Goal: Task Accomplishment & Management: Manage account settings

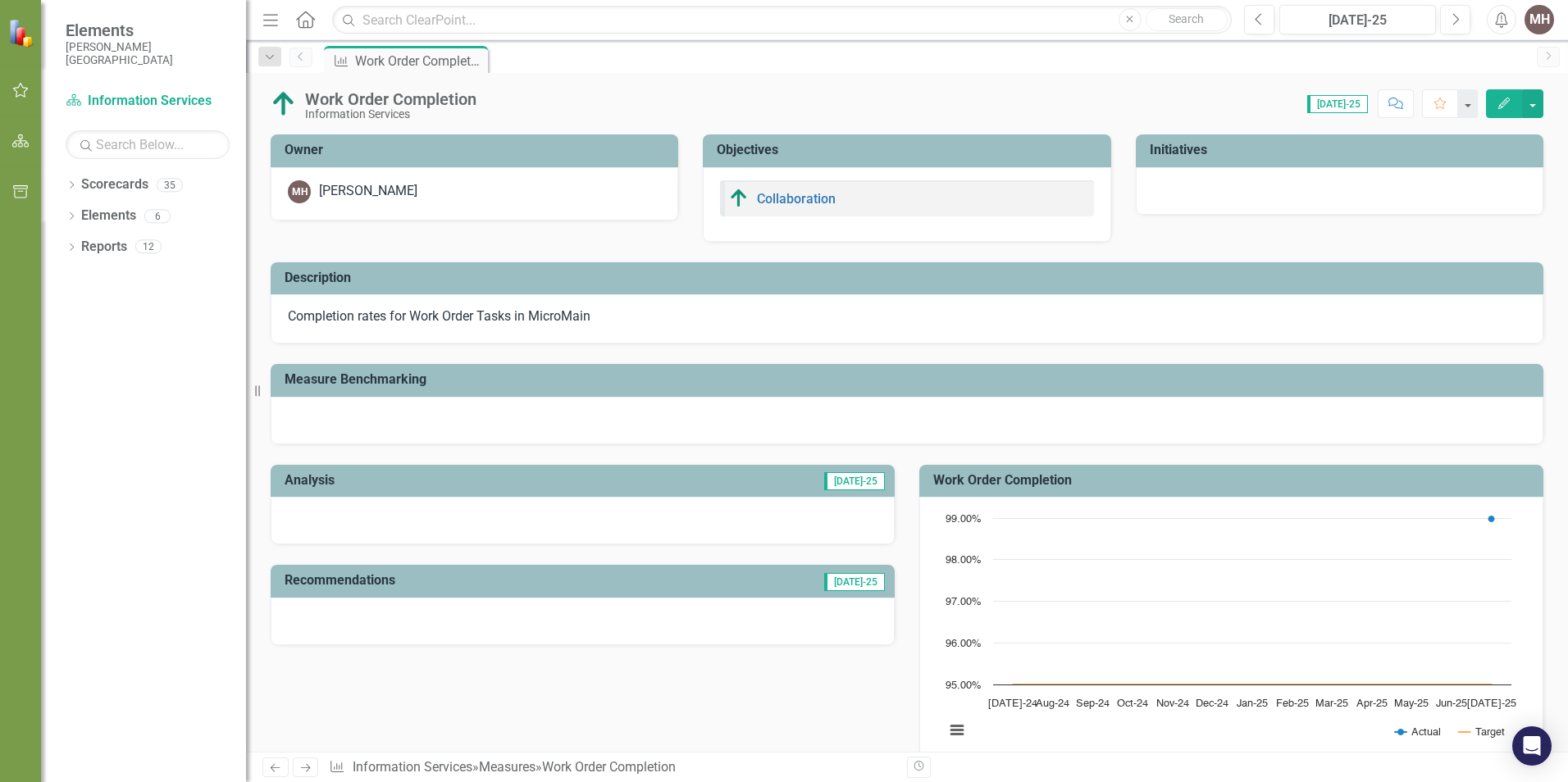
click at [293, 59] on link "Previous" at bounding box center [300, 57] width 23 height 19
click at [1558, 98] on div "Work Order Completion Information Services Score: 0.00 [DATE]-25 Completed Comm…" at bounding box center [906, 98] width 1321 height 49
drag, startPoint x: 1561, startPoint y: 95, endPoint x: 1549, endPoint y: 101, distance: 13.4
click at [1562, 95] on div "Work Order Completion Information Services Score: 0.00 [DATE]-25 Completed Comm…" at bounding box center [906, 98] width 1321 height 49
click at [563, 82] on div "Work Order Completion Information Services Score: 0.00 [DATE]-25 Completed Comm…" at bounding box center [906, 98] width 1321 height 49
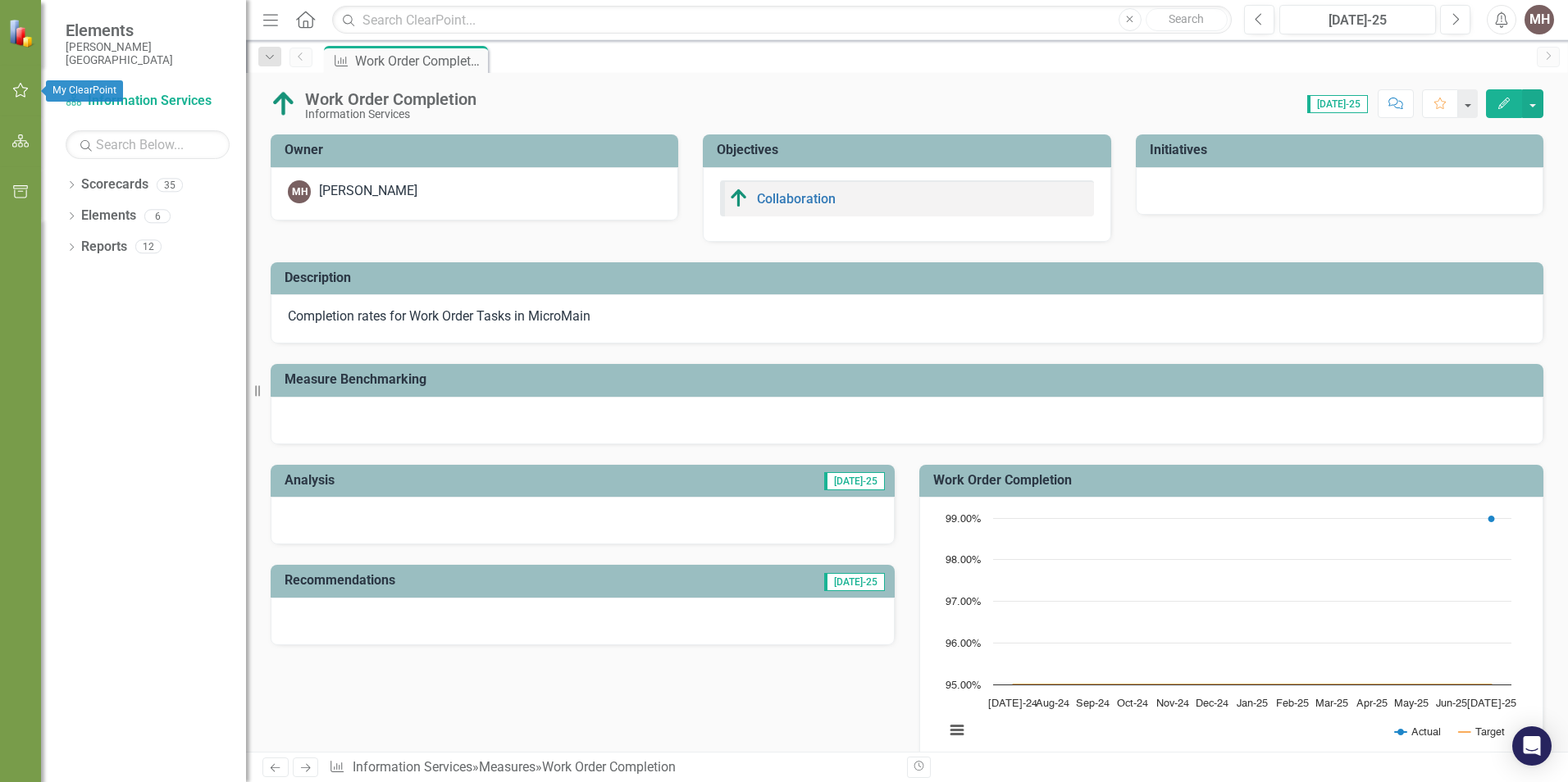
click at [24, 91] on icon "button" at bounding box center [21, 90] width 17 height 13
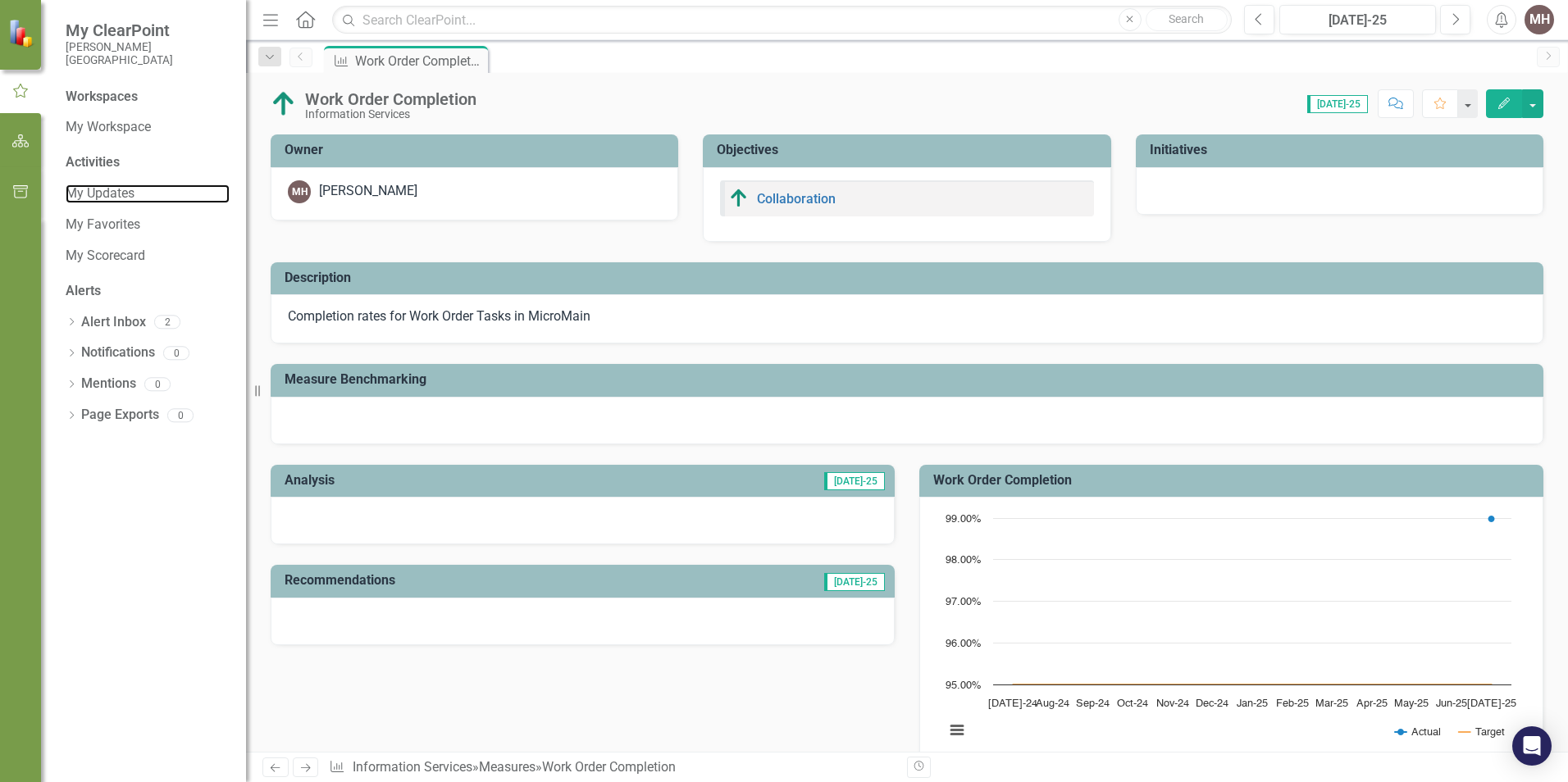
click at [102, 190] on link "My Updates" at bounding box center [147, 194] width 164 height 19
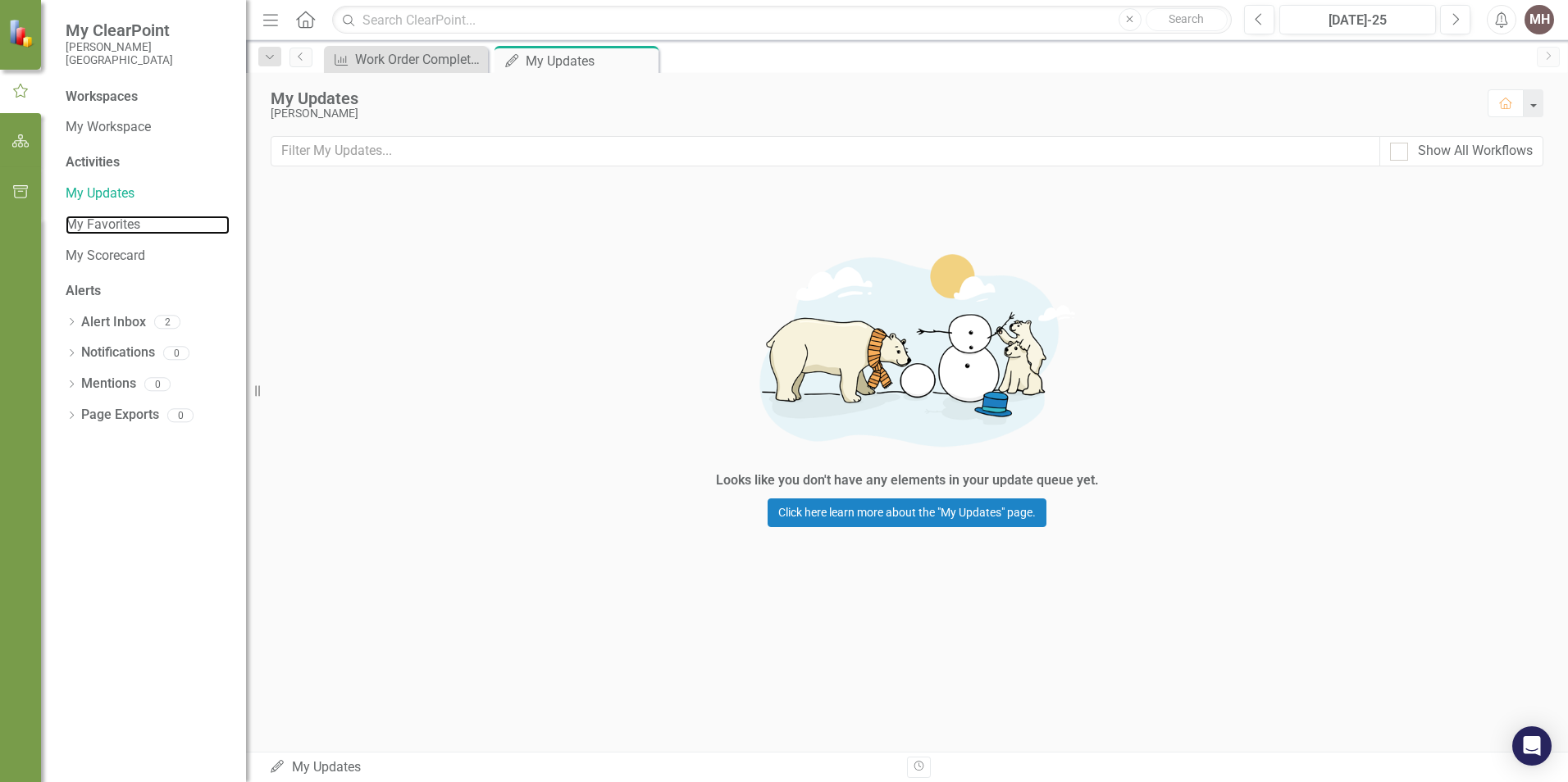
click at [109, 220] on link "My Favorites" at bounding box center [147, 225] width 164 height 19
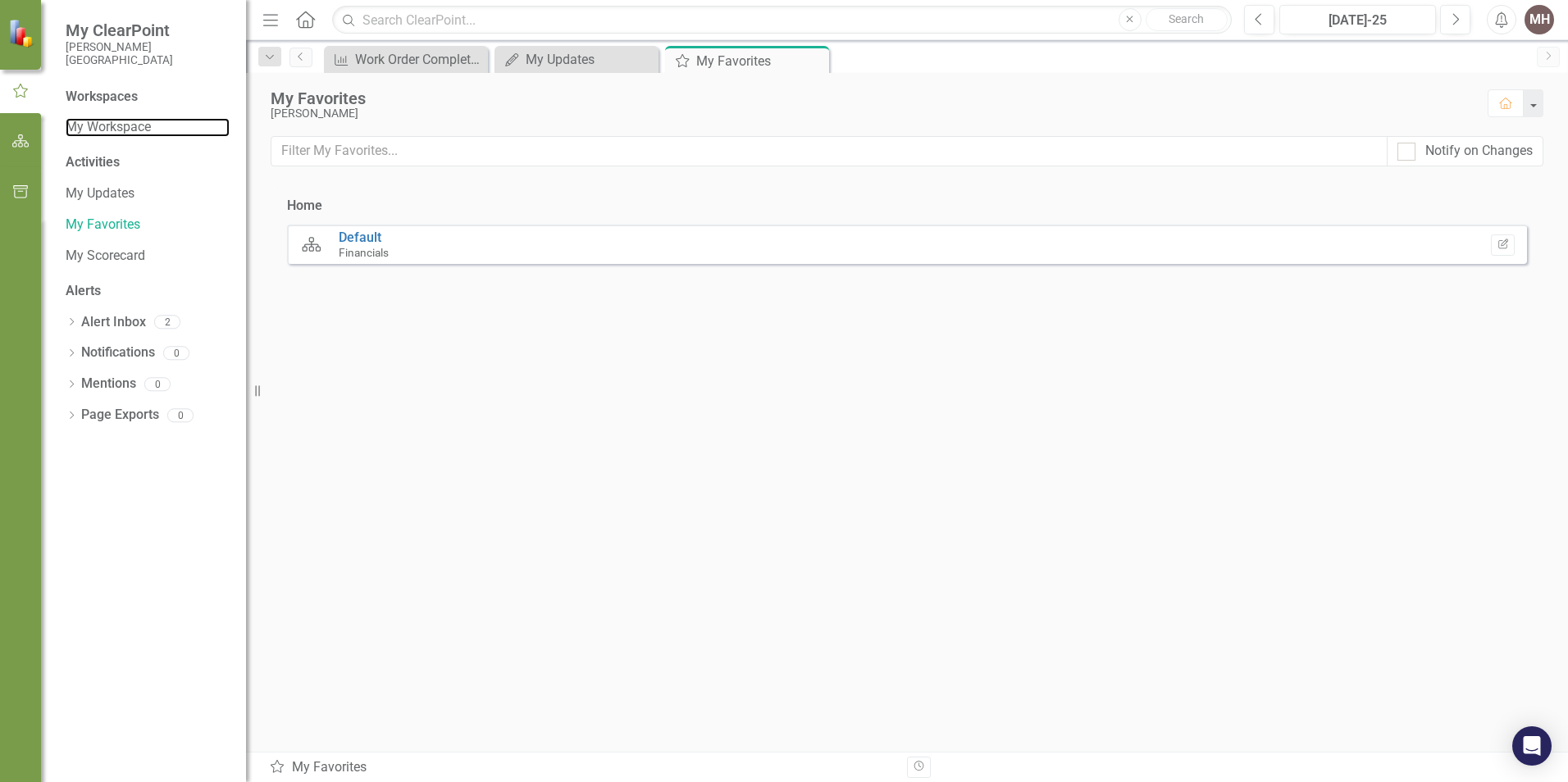
click at [100, 131] on link "My Workspace" at bounding box center [147, 127] width 164 height 19
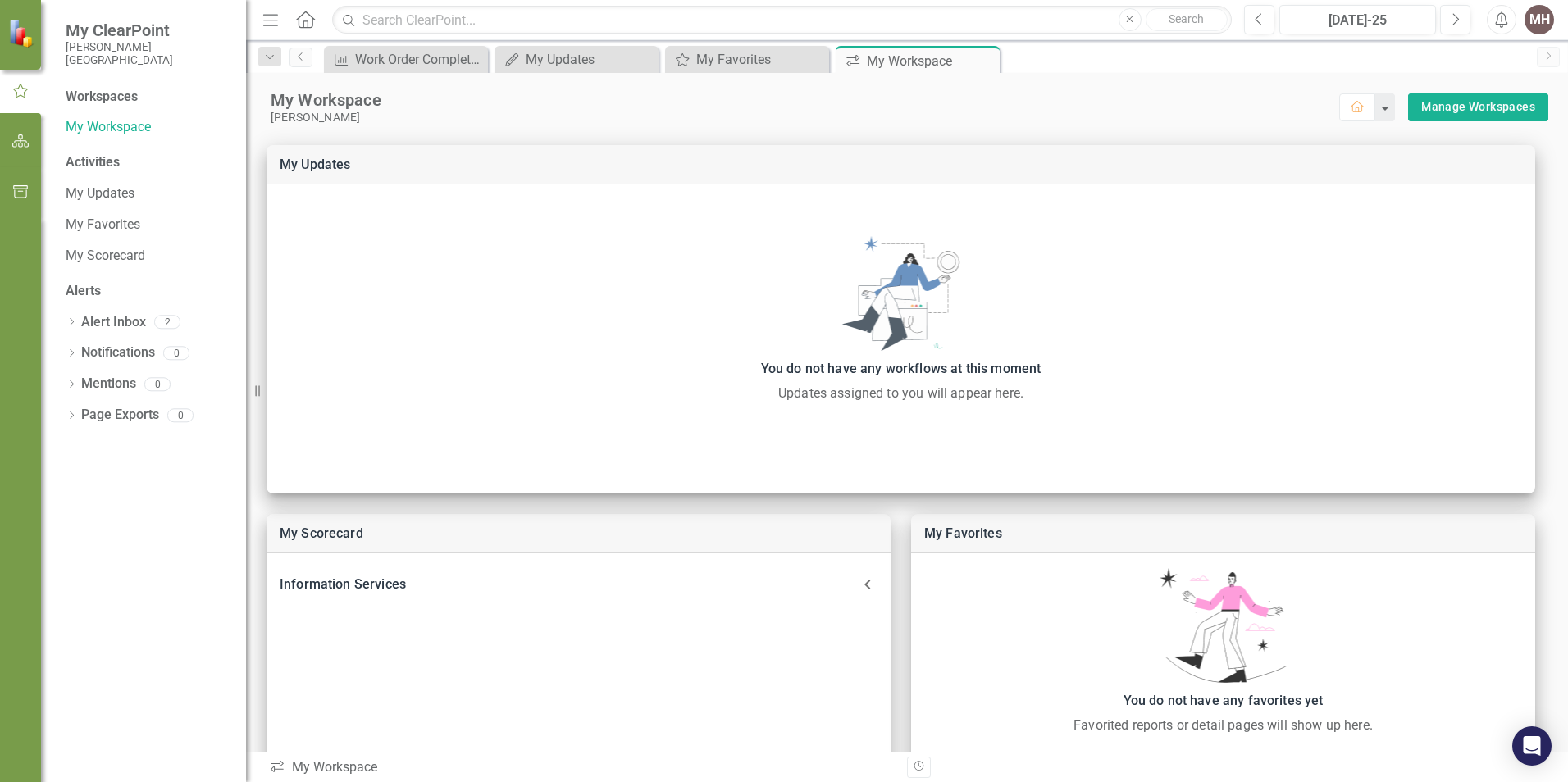
click at [0, 0] on icon "Close" at bounding box center [0, 0] width 0 height 0
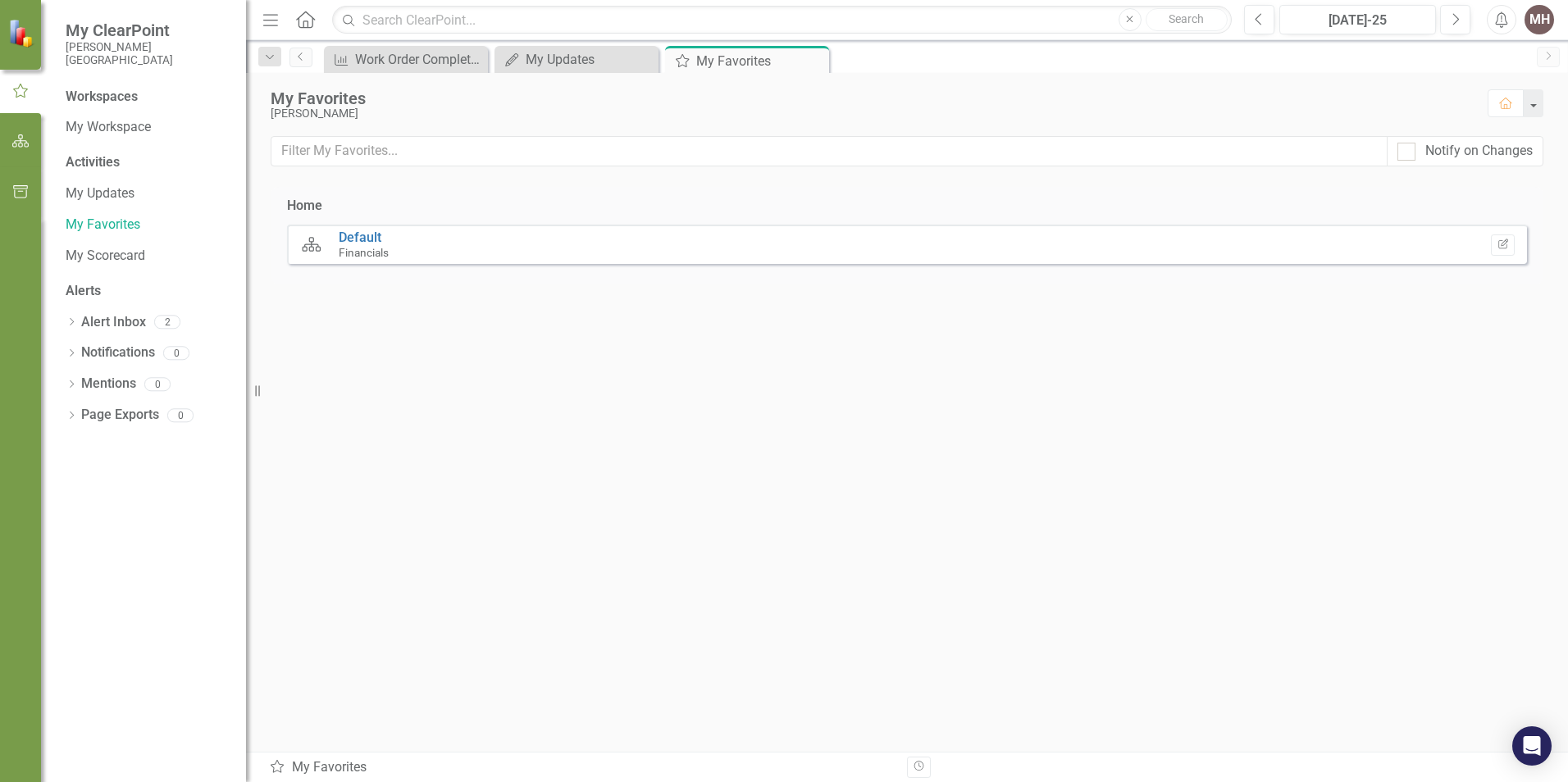
click at [0, 0] on icon "Close" at bounding box center [0, 0] width 0 height 0
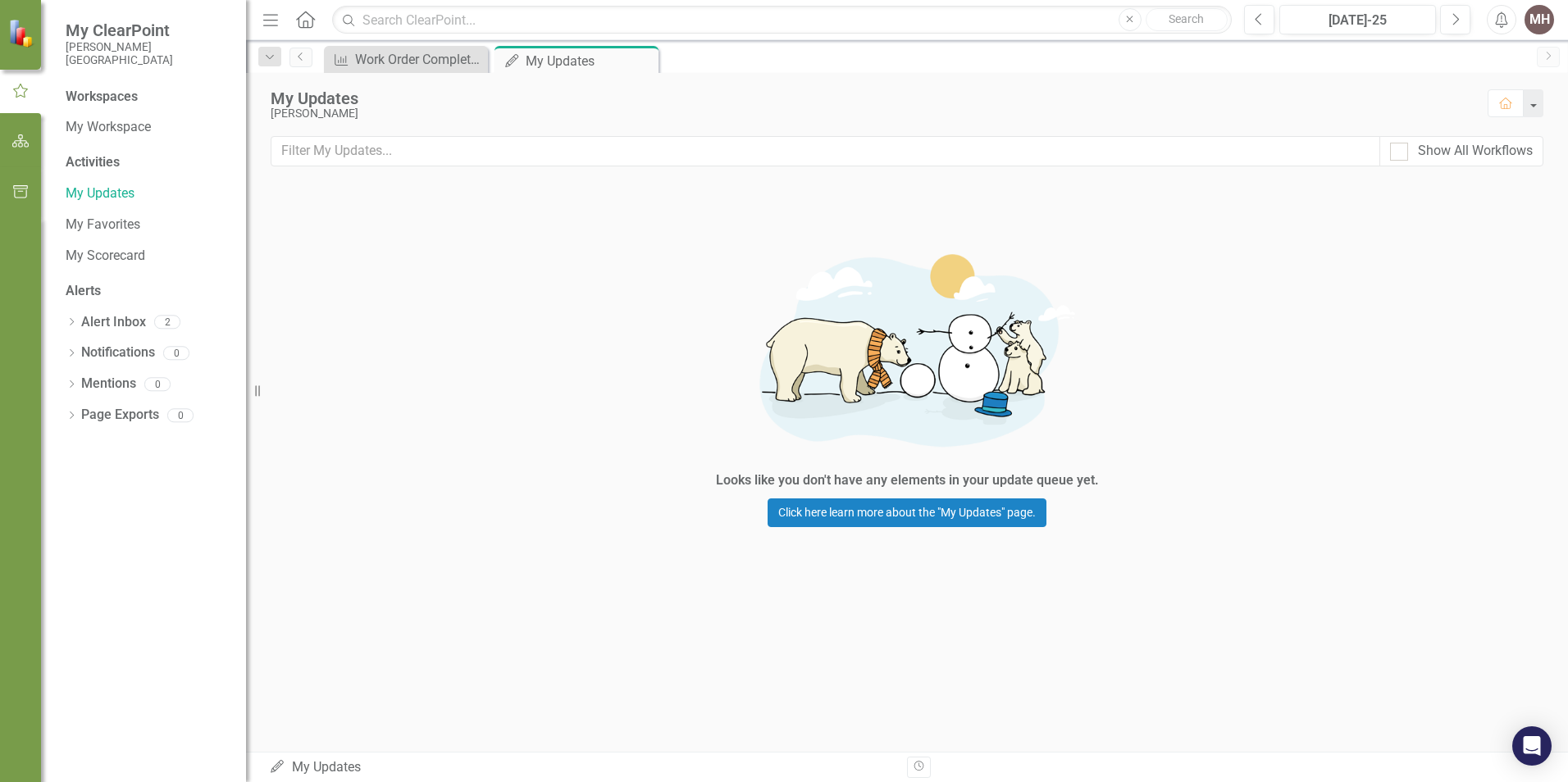
click at [0, 0] on icon at bounding box center [0, 0] width 0 height 0
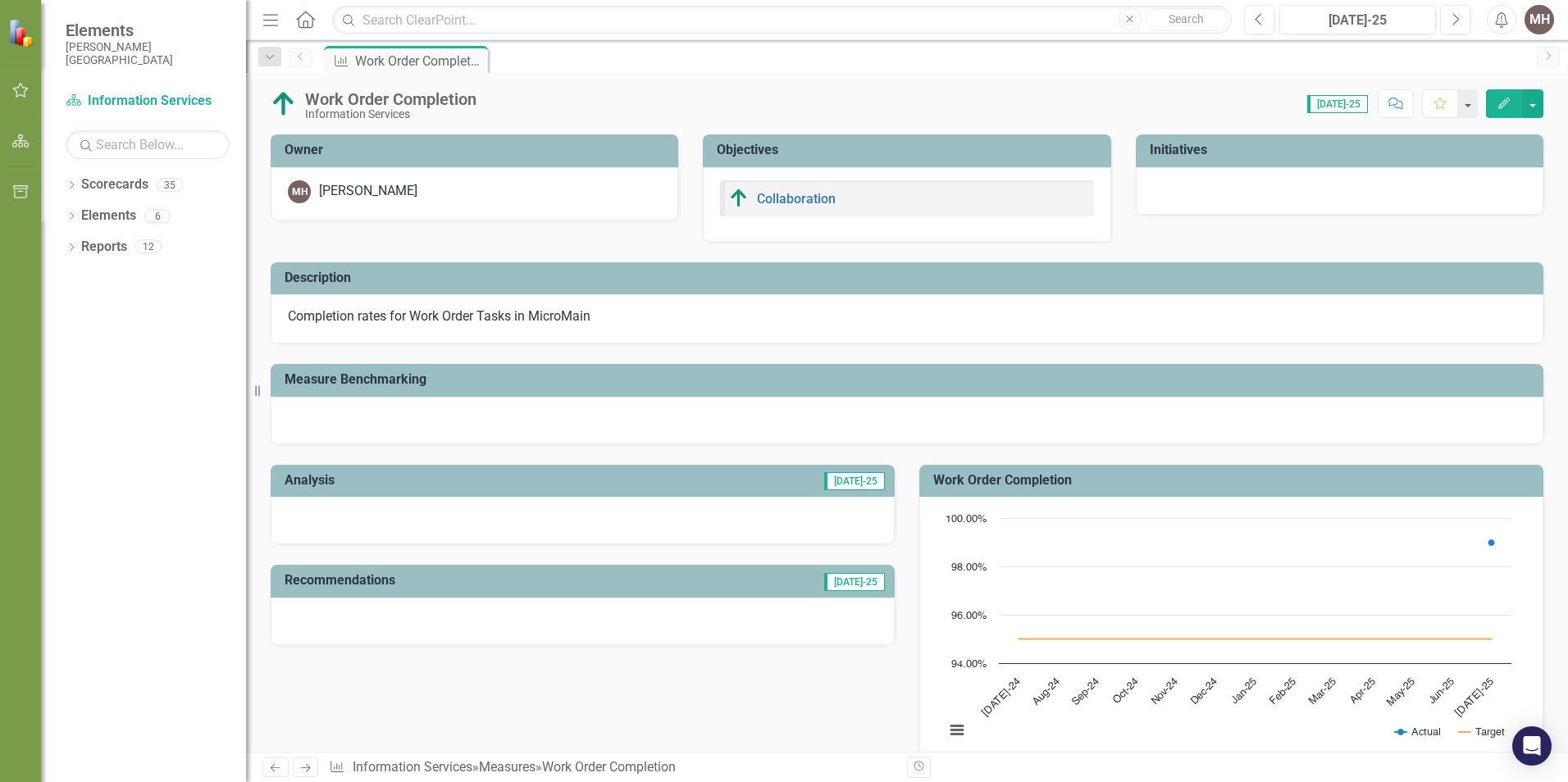
click at [74, 213] on icon "Dropdown" at bounding box center [72, 217] width 12 height 9
click at [84, 247] on icon "Dropdown" at bounding box center [80, 248] width 12 height 9
click at [80, 336] on icon "Dropdown" at bounding box center [80, 338] width 12 height 9
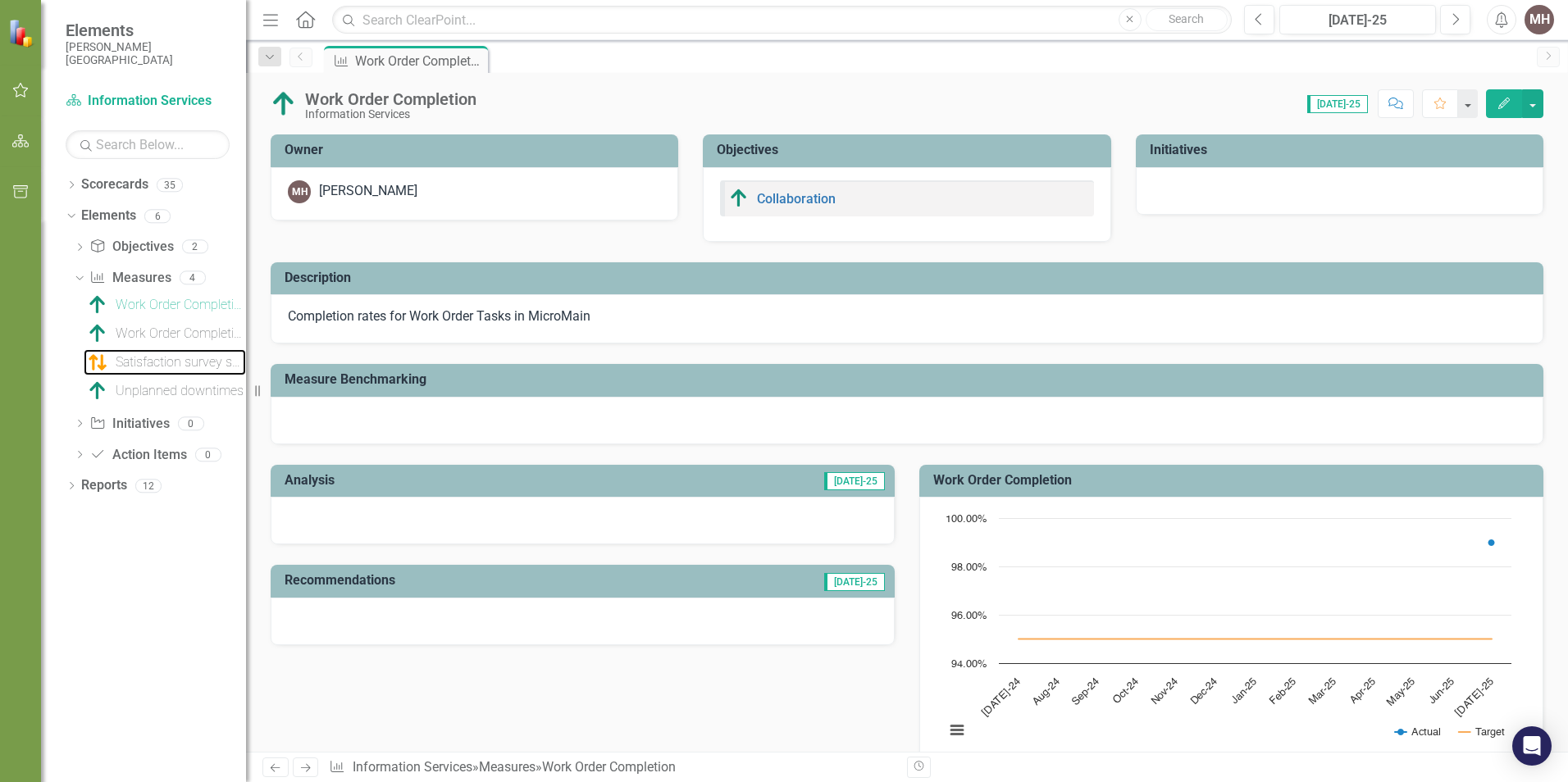
click at [129, 359] on div "Satisfaction survey scores" at bounding box center [180, 363] width 130 height 15
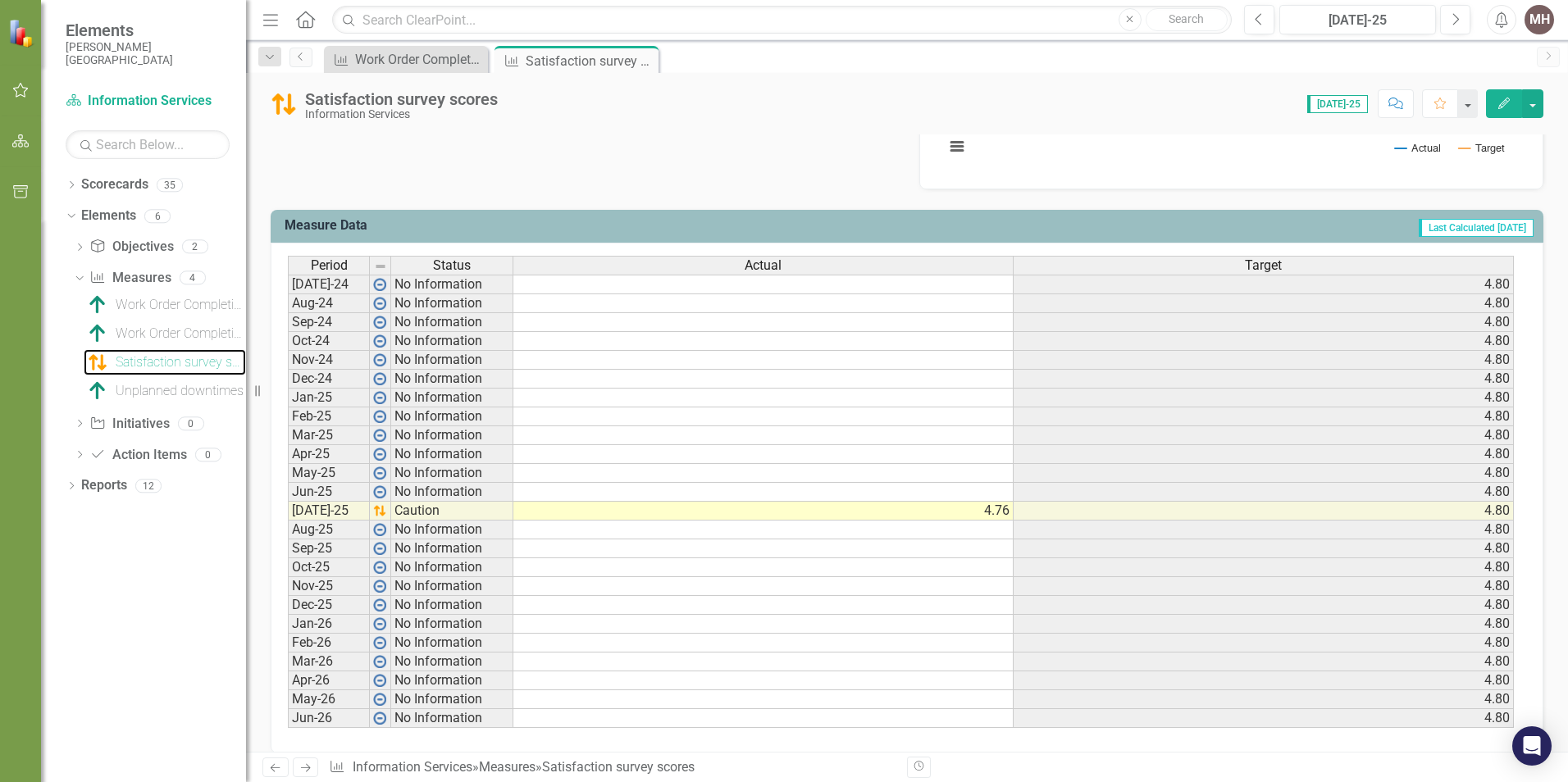
scroll to position [602, 0]
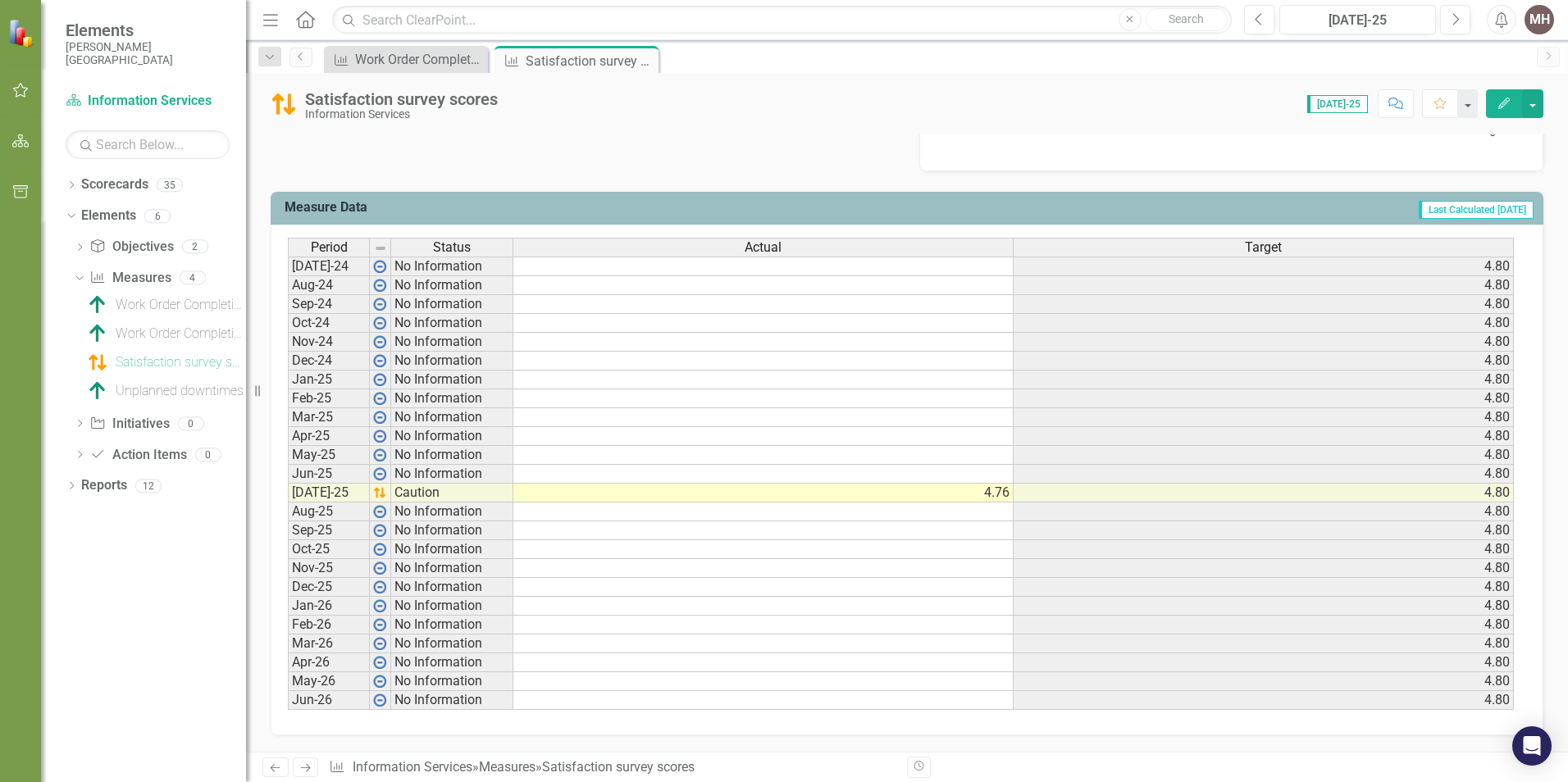
click at [724, 513] on td at bounding box center [763, 512] width 500 height 19
click at [804, 514] on td at bounding box center [763, 512] width 500 height 19
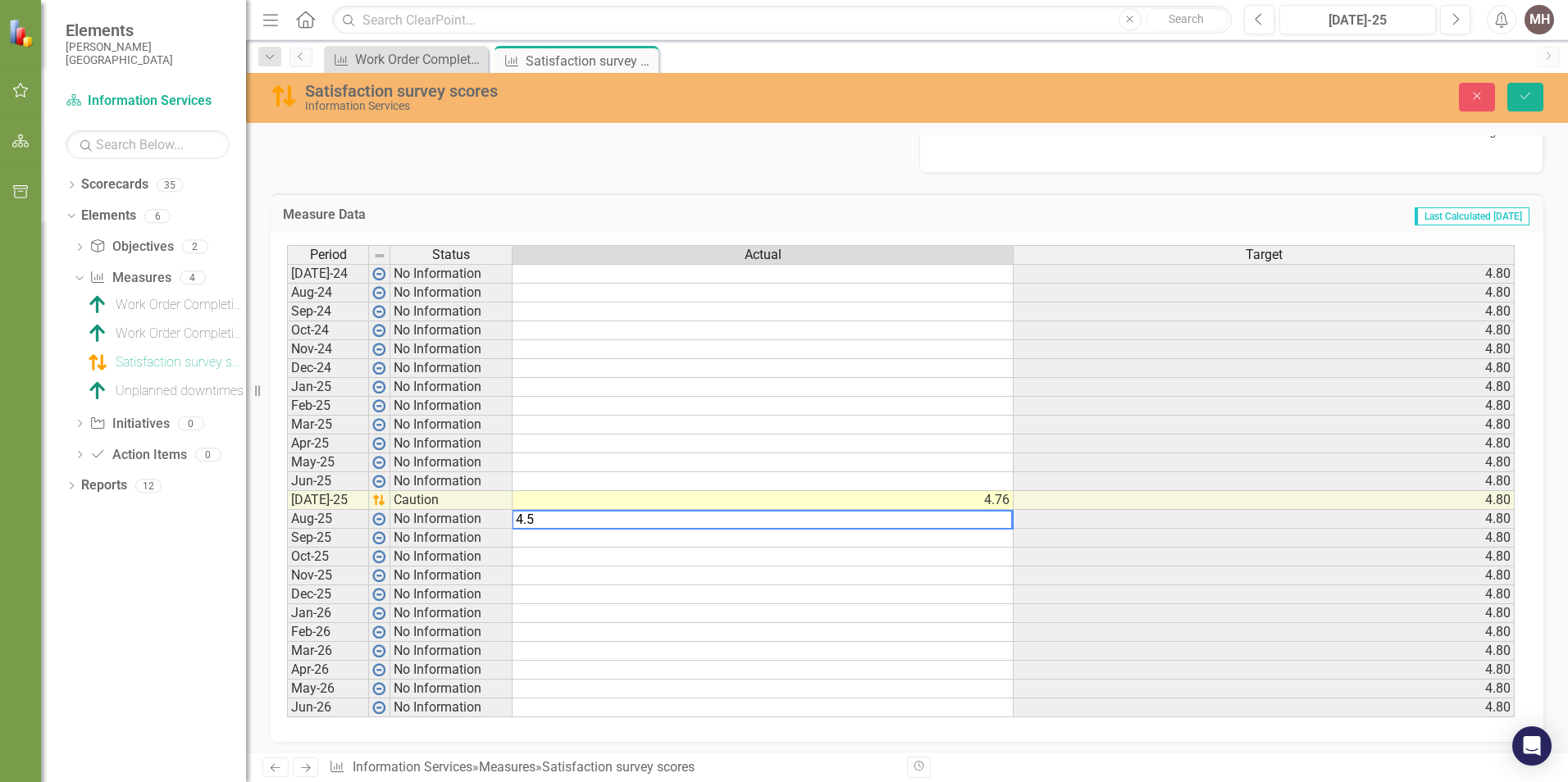
type textarea "4.5"
click at [905, 200] on div "Measure Data Last Calculated [DATE]" at bounding box center [906, 214] width 1273 height 40
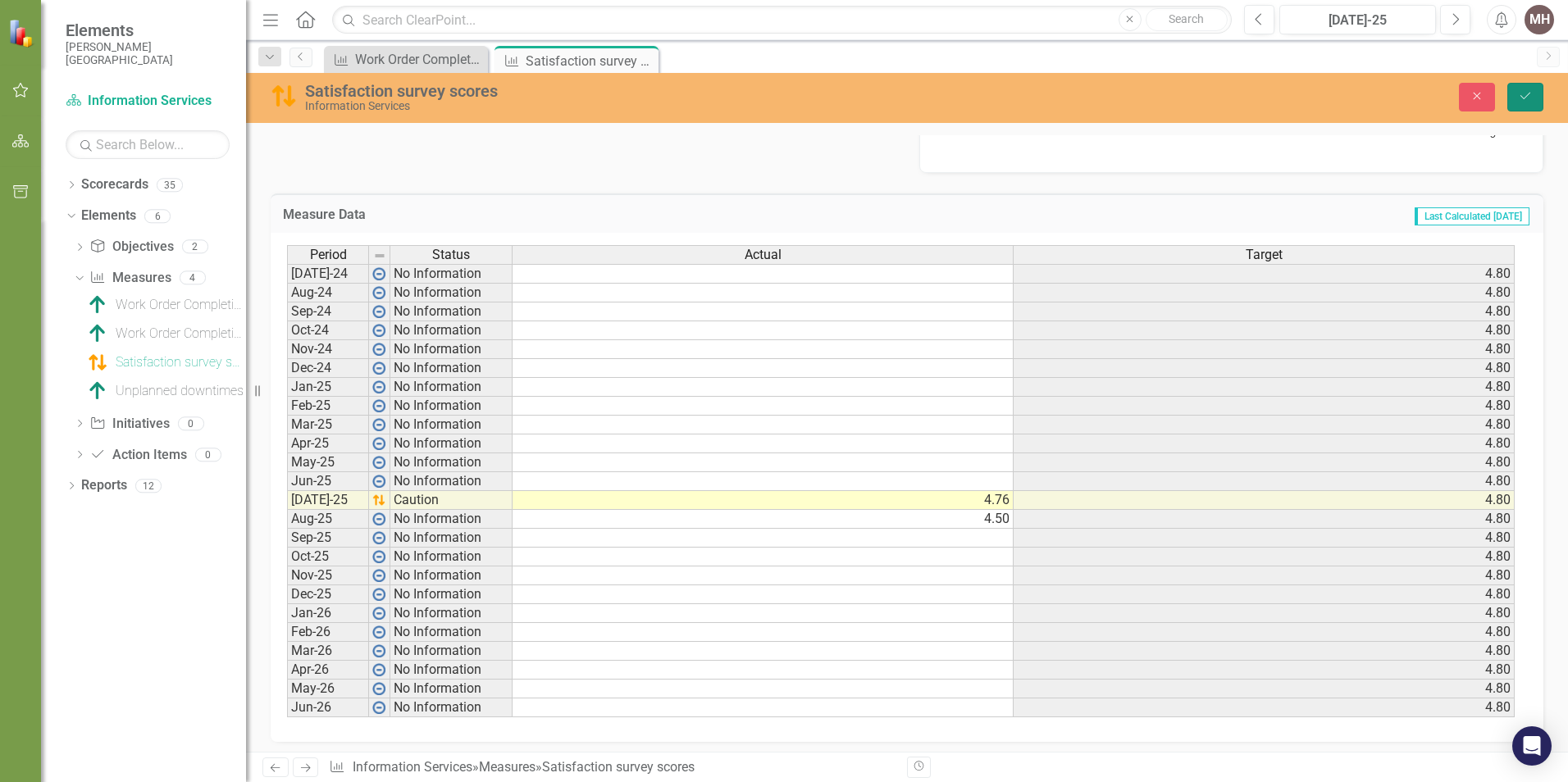
click at [1533, 94] on button "Save" at bounding box center [1525, 97] width 36 height 29
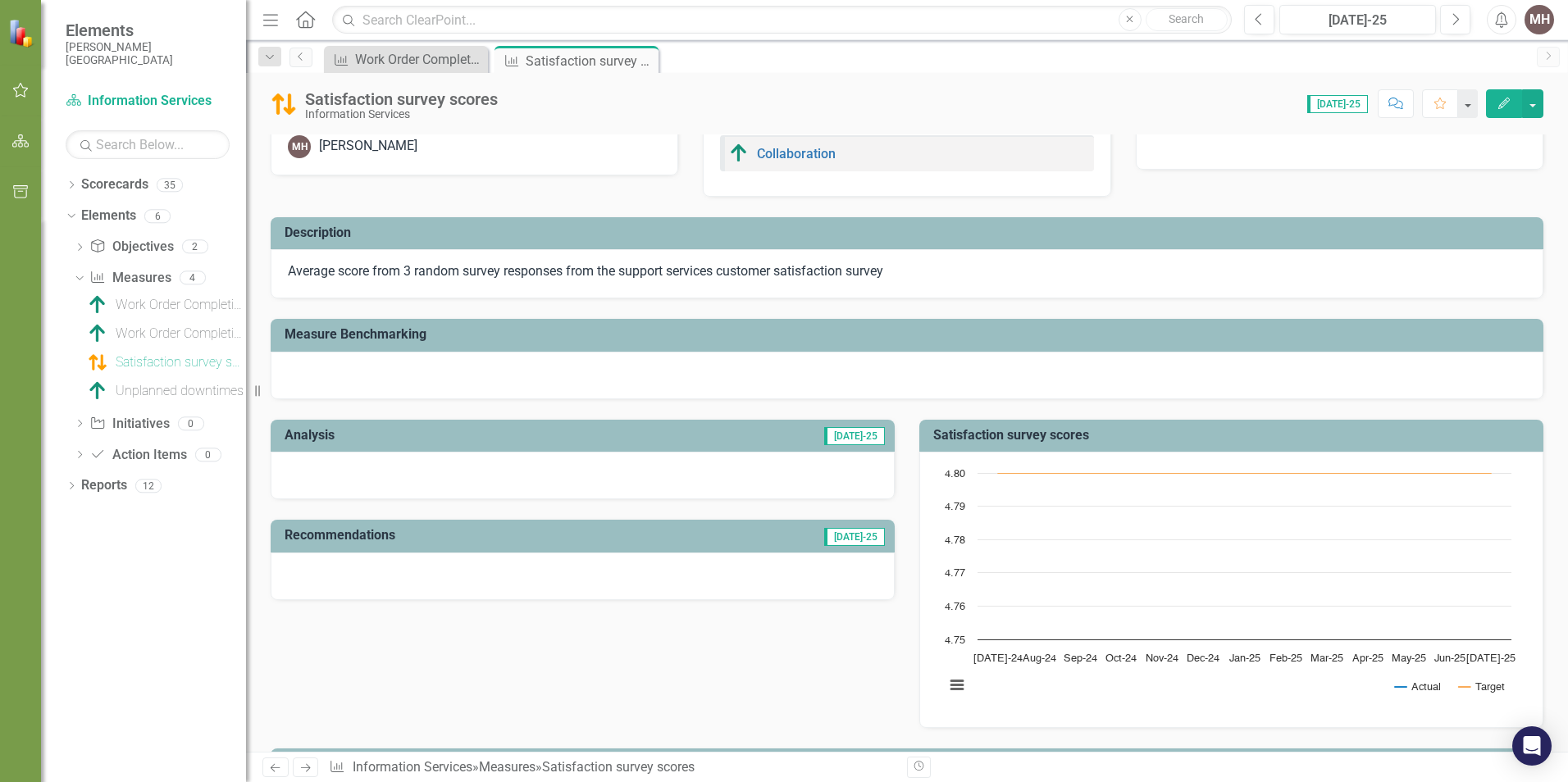
scroll to position [0, 0]
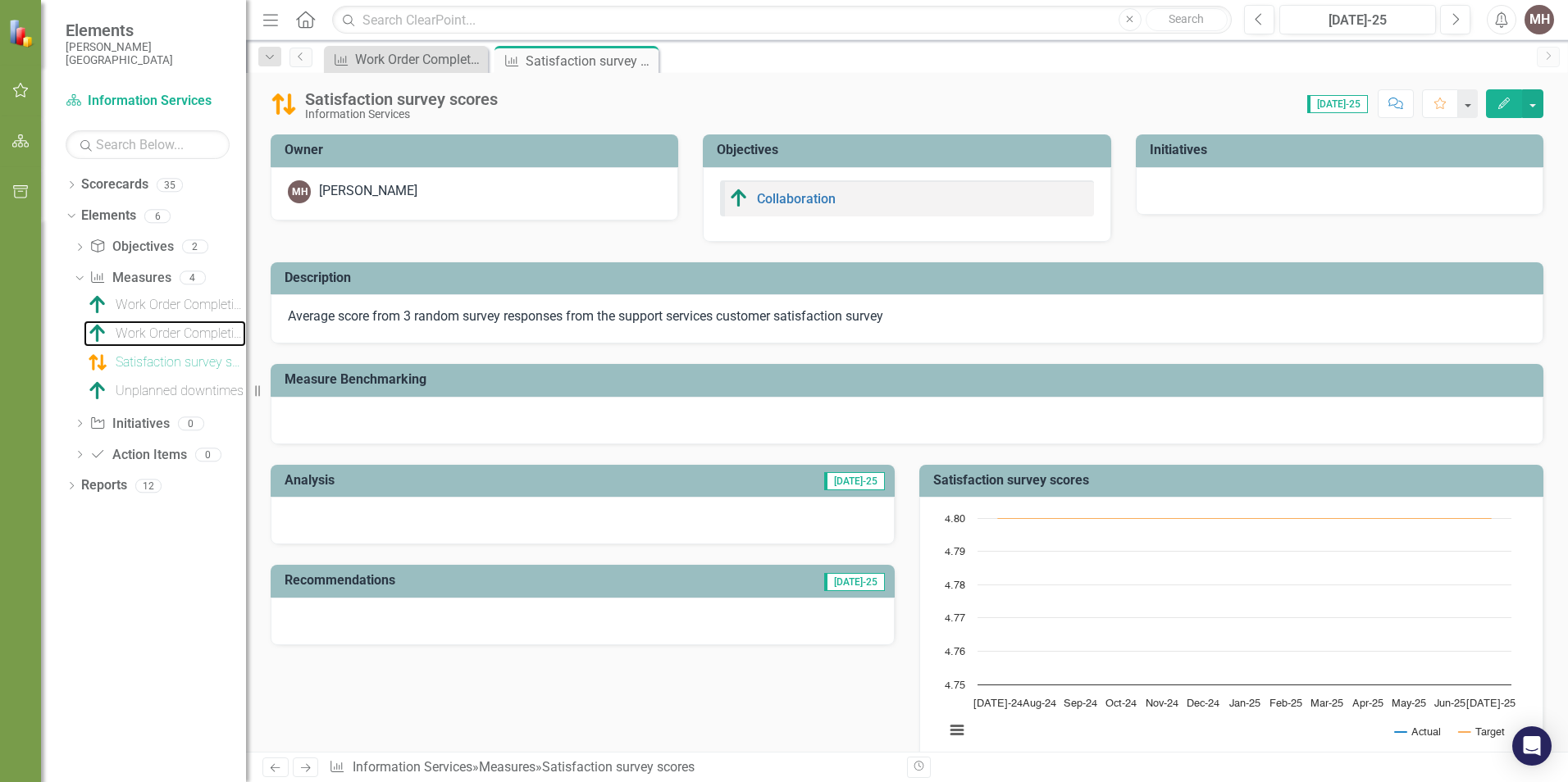
click at [146, 332] on div "Work Order Completion Time" at bounding box center [180, 334] width 130 height 15
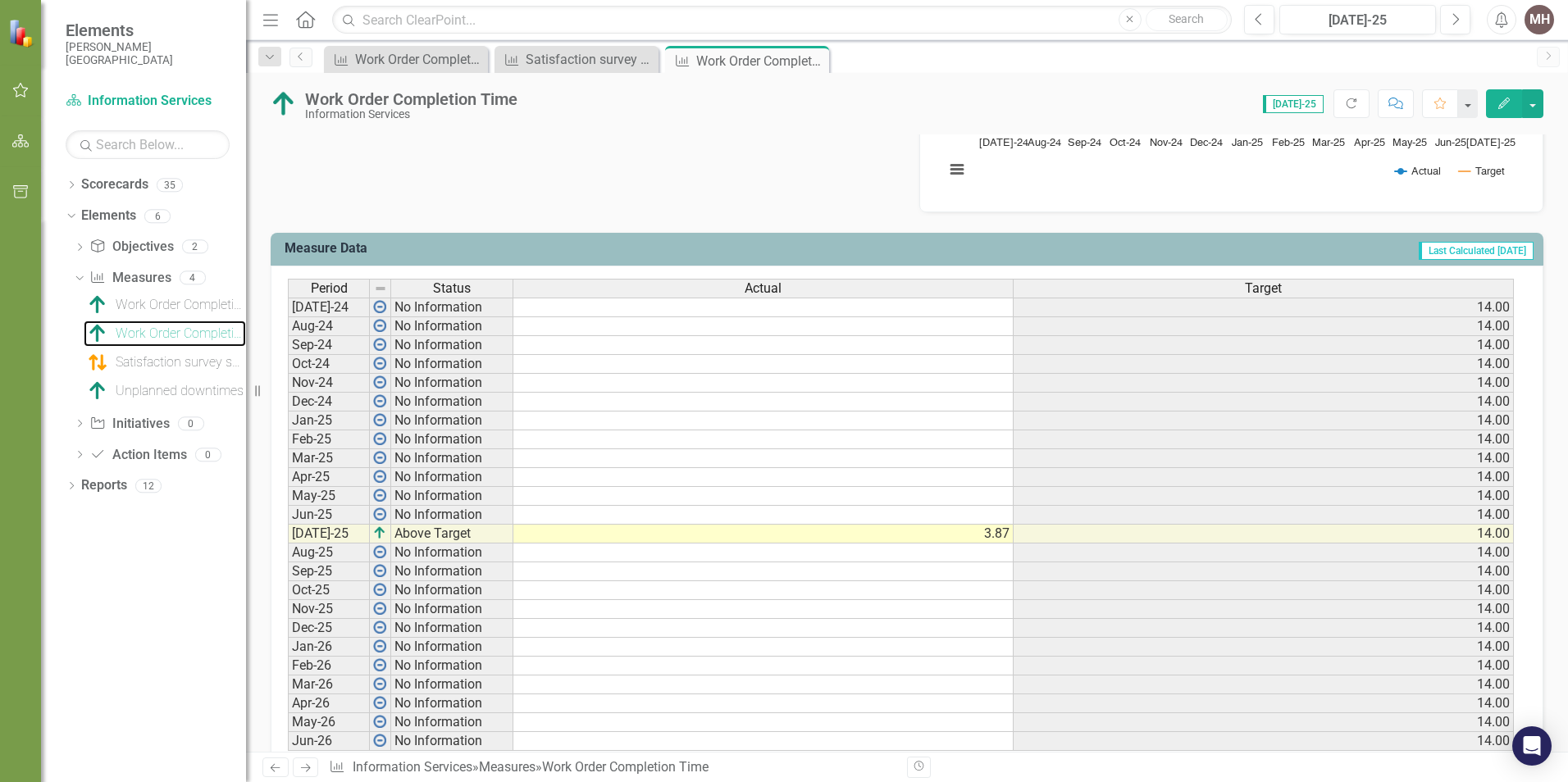
scroll to position [574, 0]
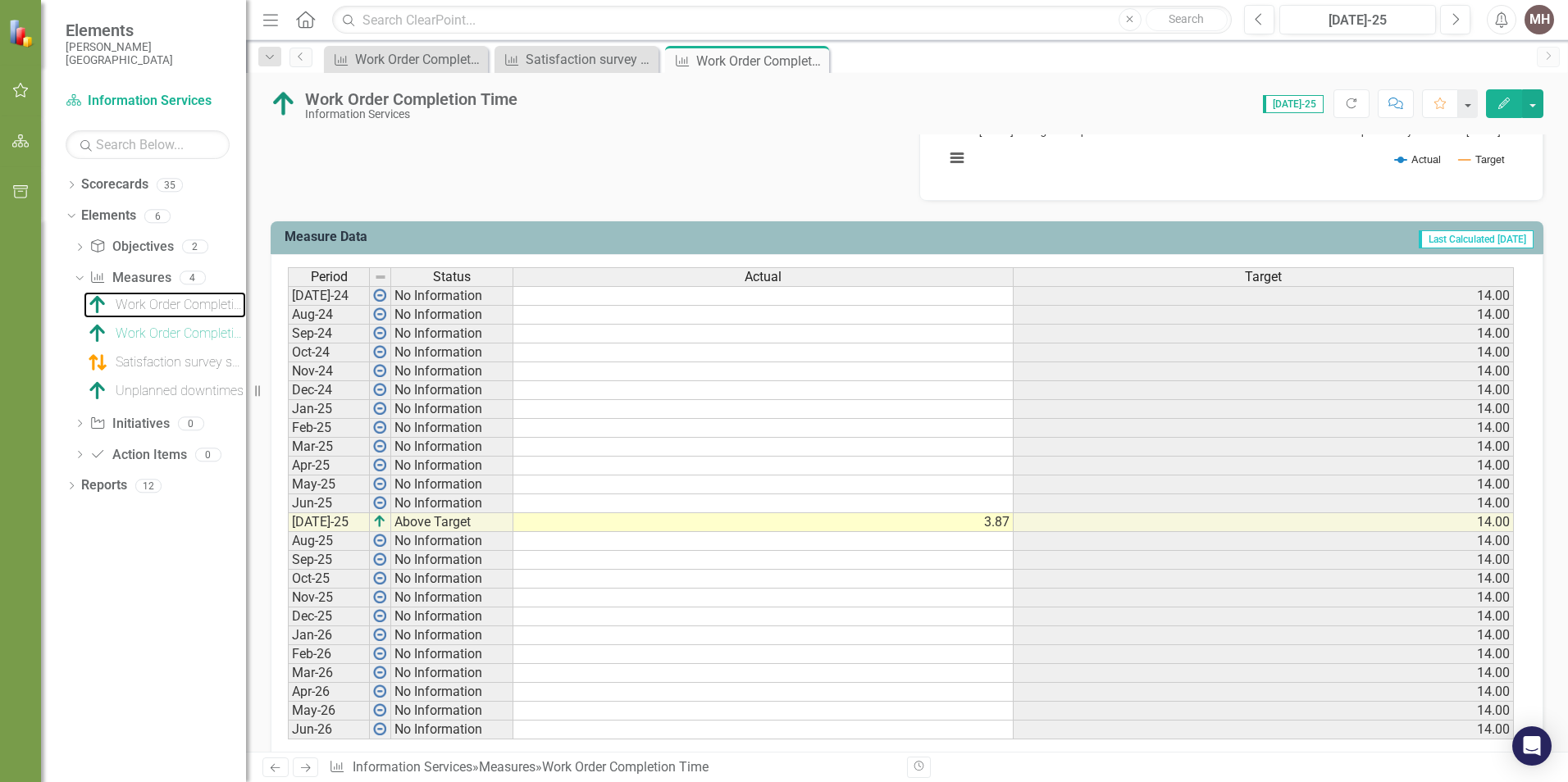
click at [132, 299] on div "Work Order Completion" at bounding box center [180, 306] width 130 height 15
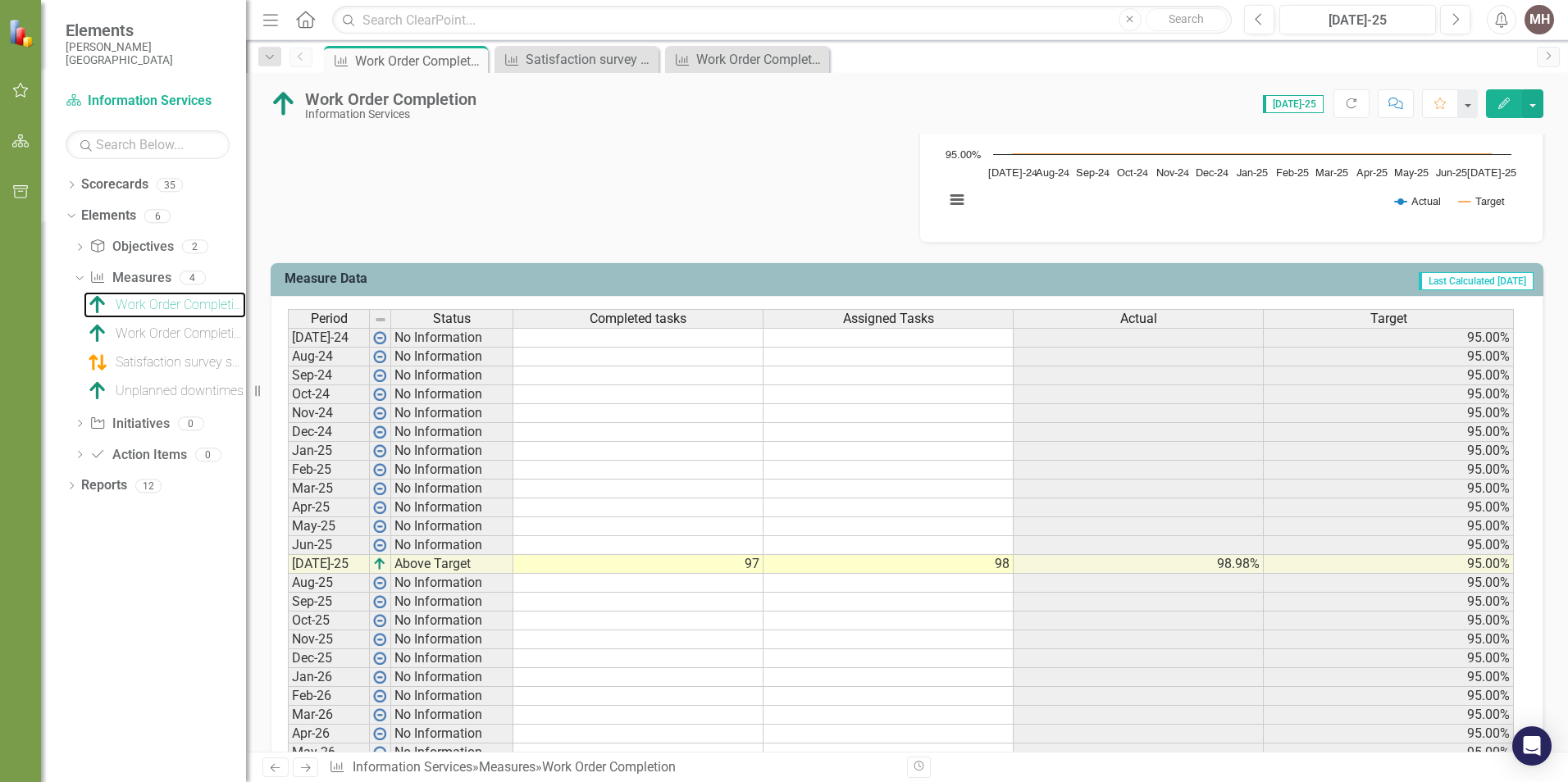
scroll to position [574, 0]
